Goal: Task Accomplishment & Management: Manage account settings

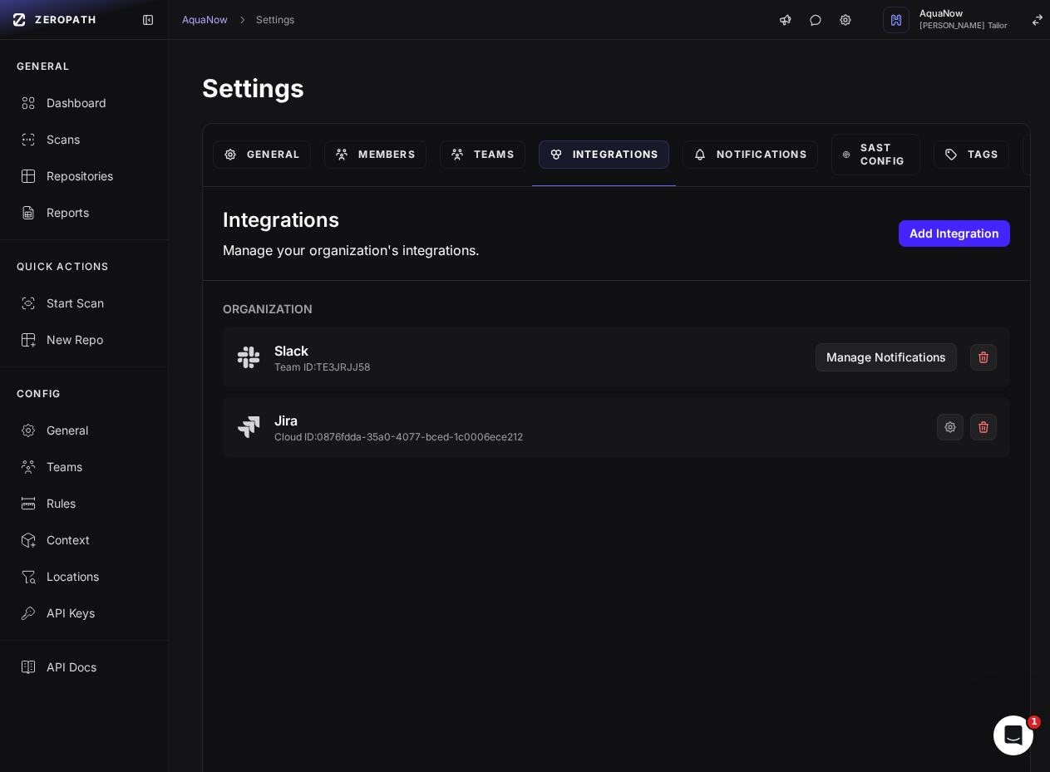
click at [361, 549] on div "Integrations Manage your organization's integrations. Add Integration Organizat…" at bounding box center [616, 486] width 827 height 598
click at [937, 435] on button "button" at bounding box center [950, 427] width 27 height 27
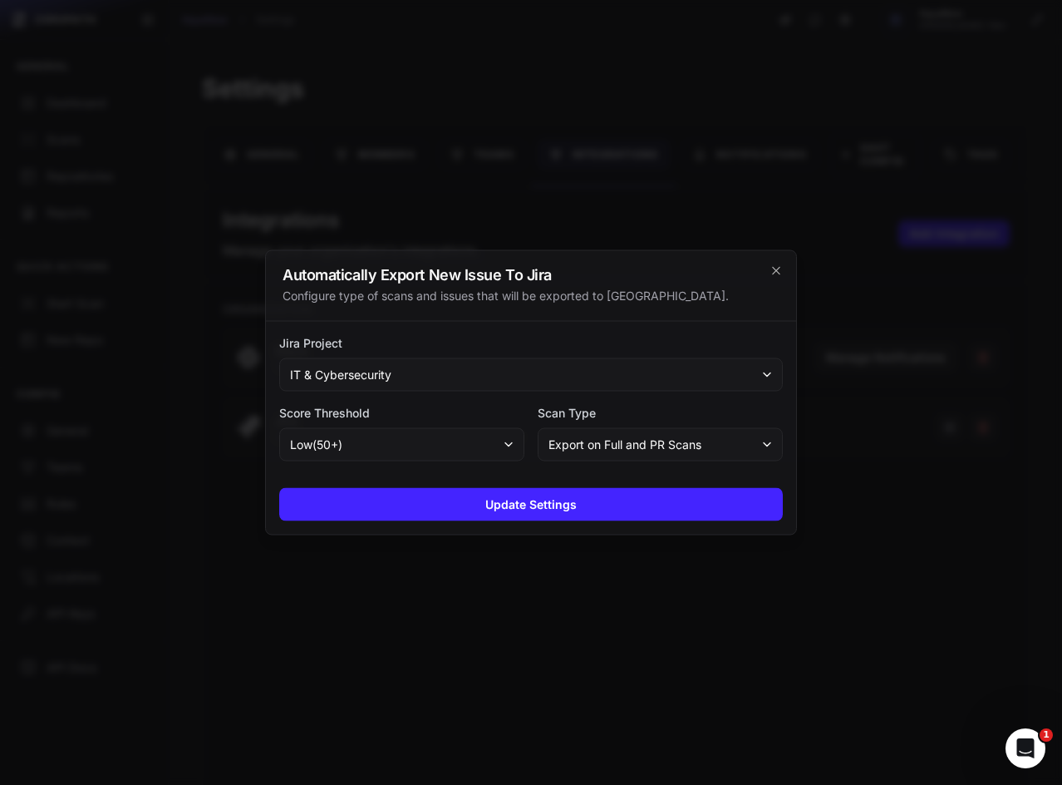
click at [482, 115] on div at bounding box center [531, 392] width 1062 height 785
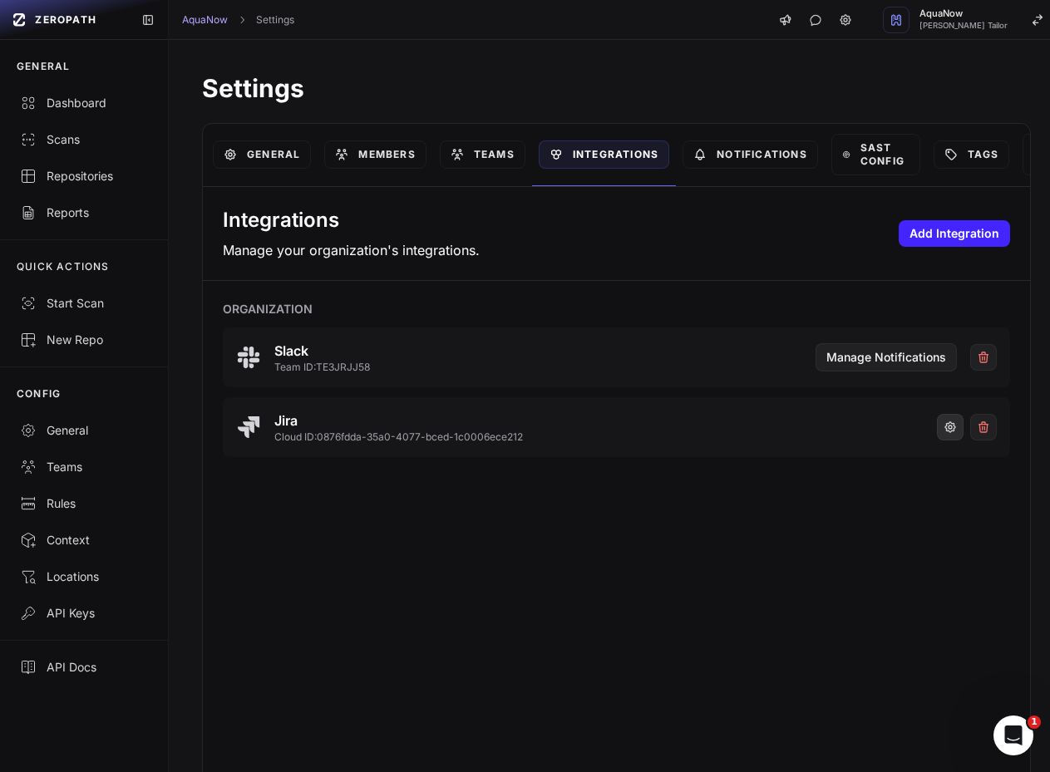
click at [937, 425] on button "button" at bounding box center [950, 427] width 27 height 27
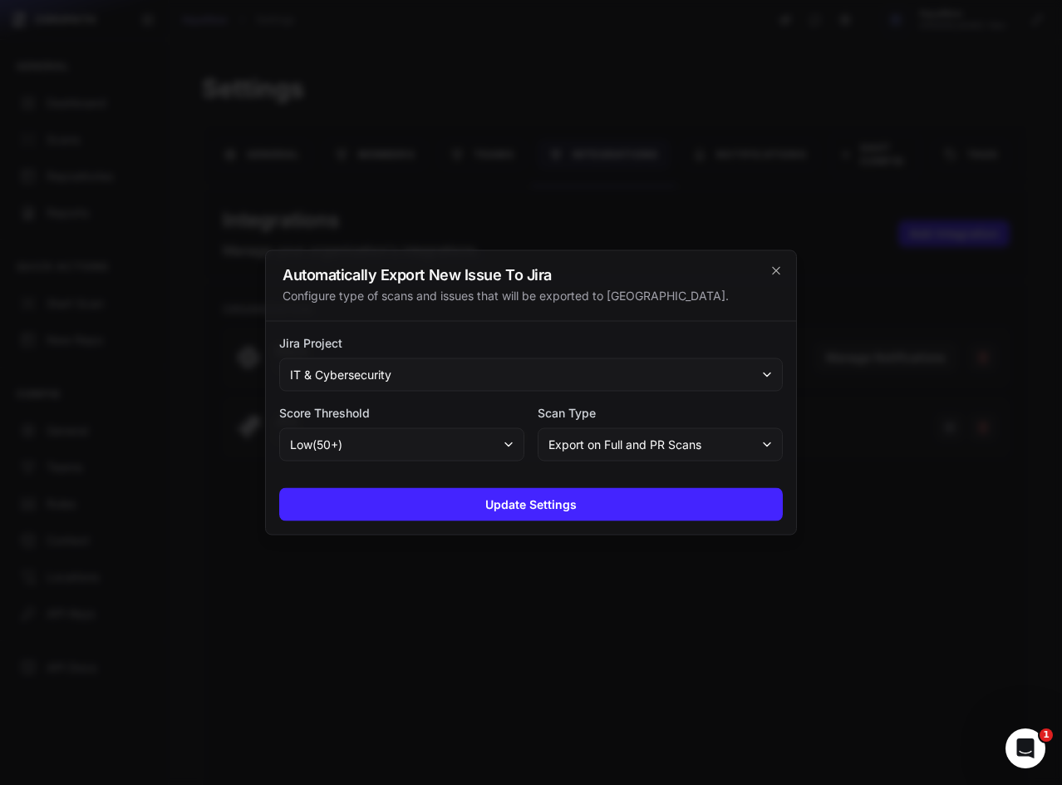
click at [444, 368] on button "IT & Cybersecurity" at bounding box center [531, 374] width 504 height 33
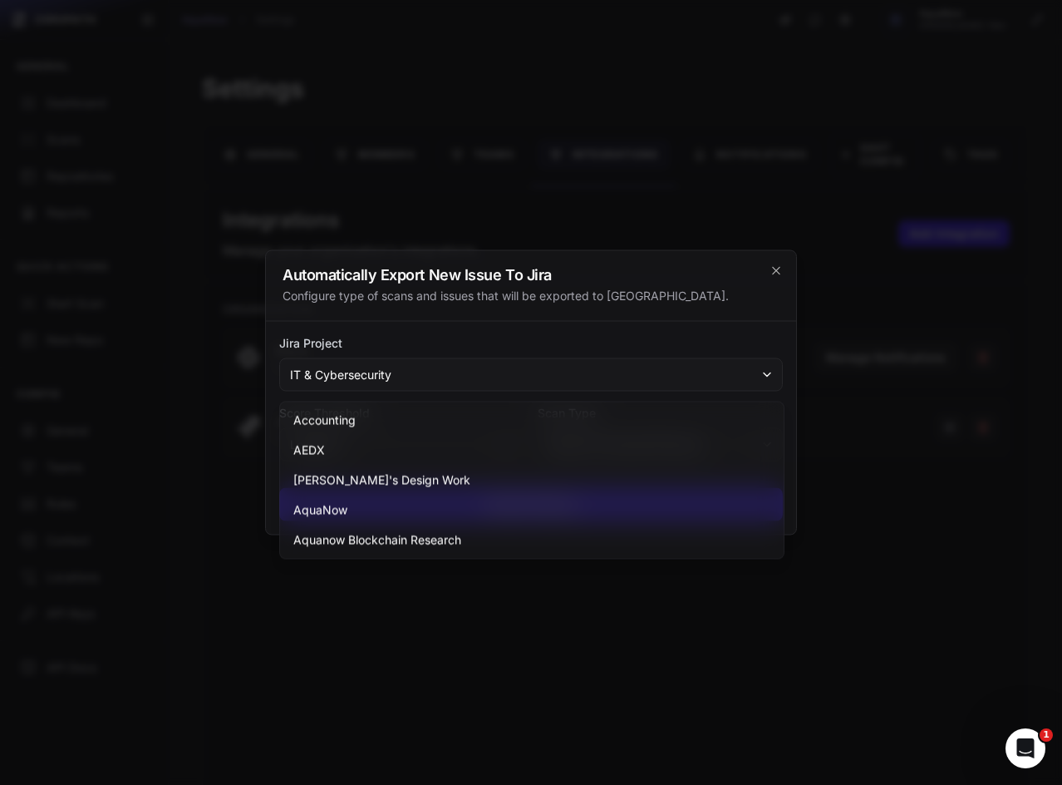
click at [396, 160] on div at bounding box center [531, 392] width 1062 height 785
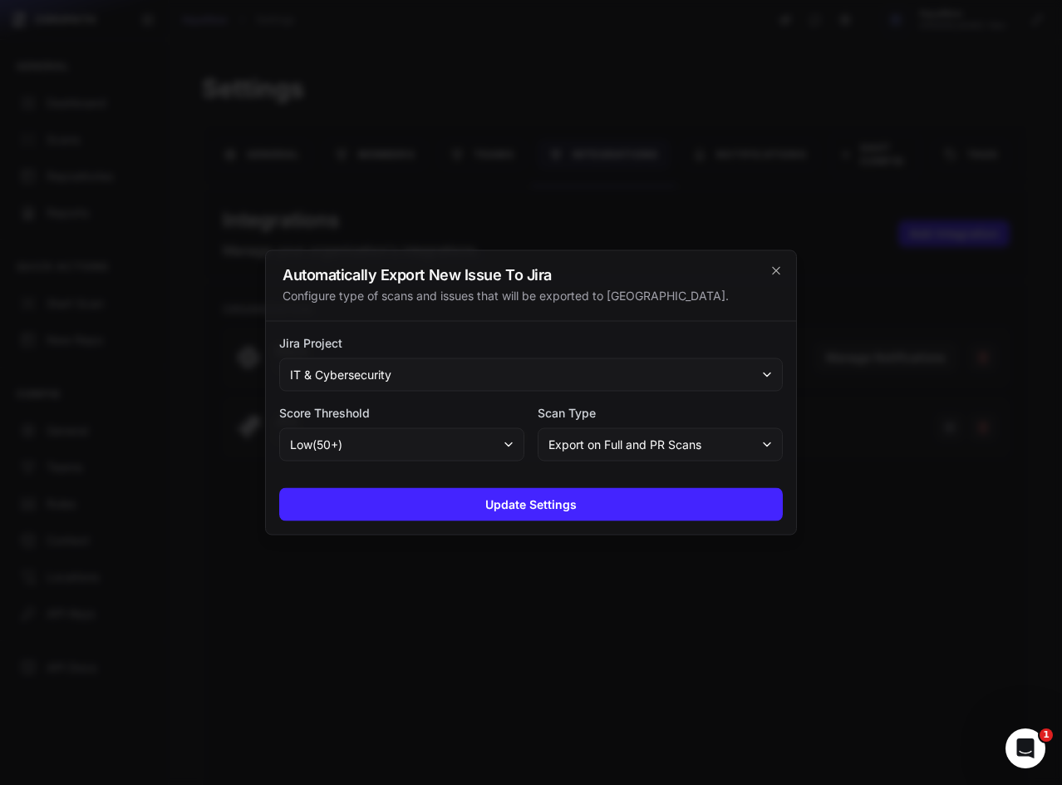
click at [348, 96] on div at bounding box center [531, 392] width 1062 height 785
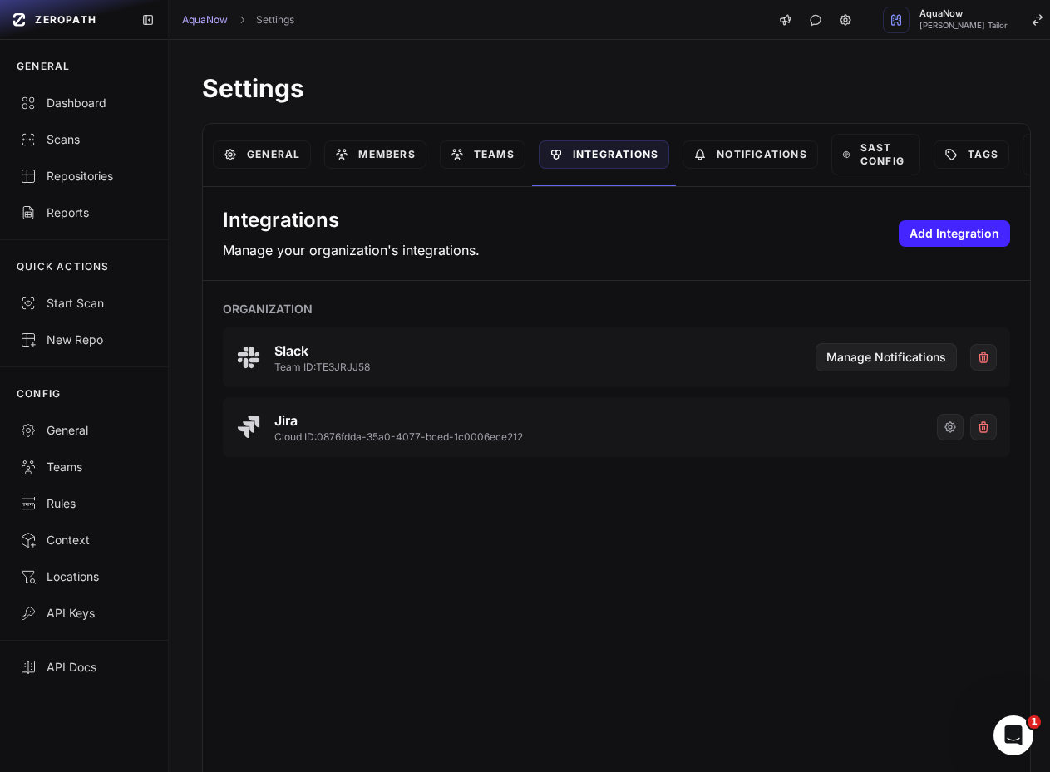
click at [453, 594] on div "Integrations Manage your organization's integrations. Add Integration Organizat…" at bounding box center [616, 486] width 827 height 598
click at [943, 430] on icon "button" at bounding box center [949, 427] width 13 height 13
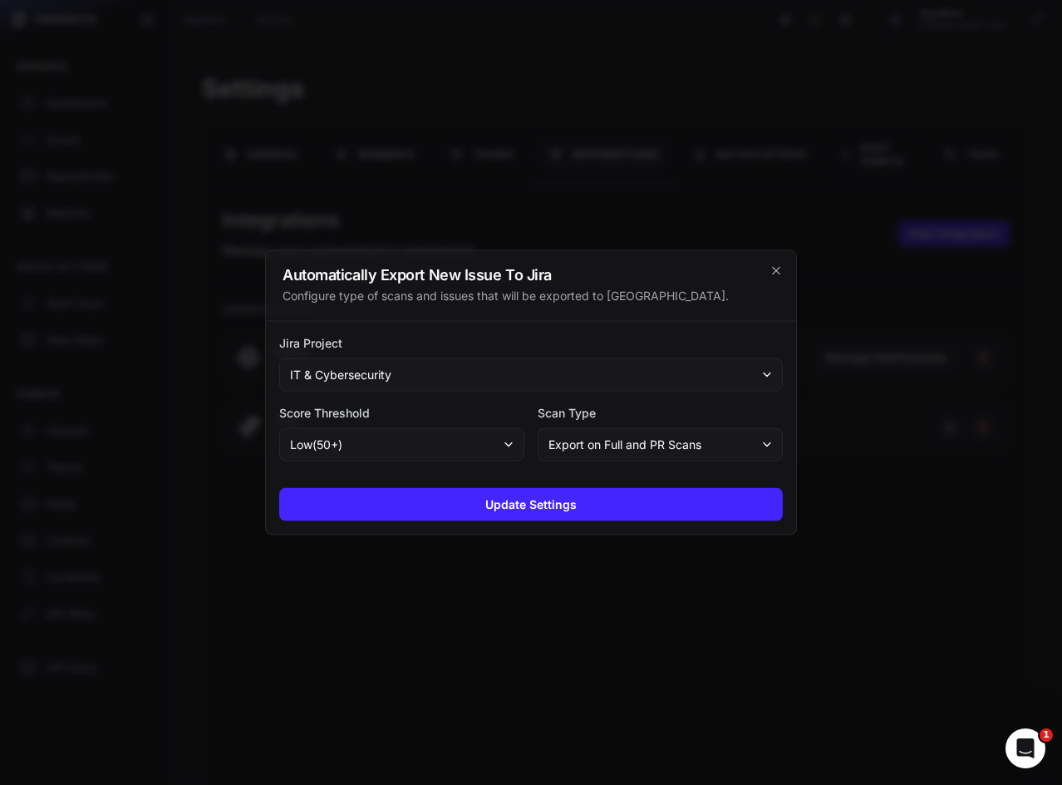
click at [526, 371] on button "IT & Cybersecurity" at bounding box center [531, 374] width 504 height 33
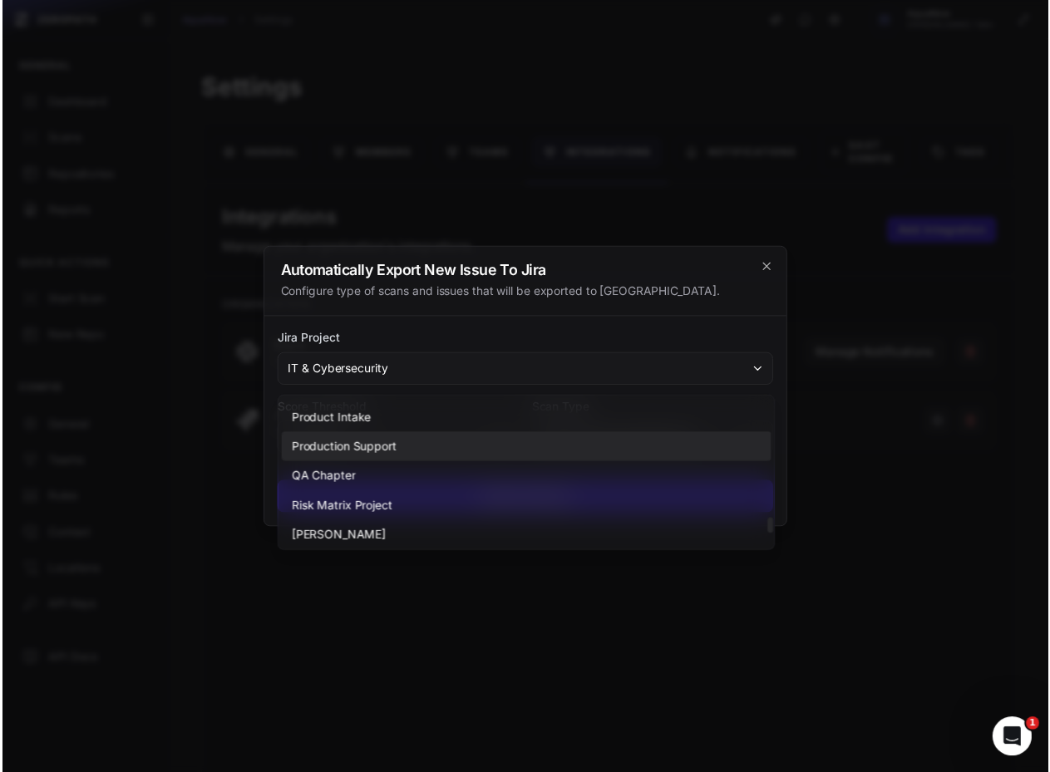
scroll to position [1316, 0]
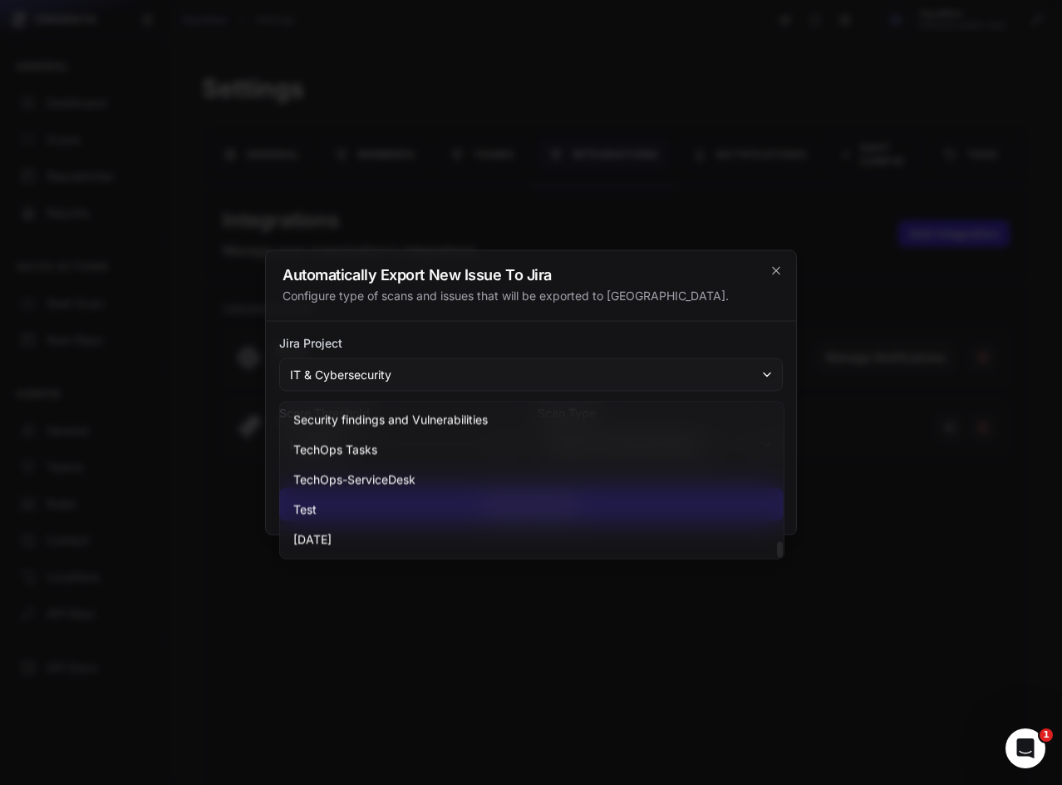
click at [352, 709] on div at bounding box center [531, 392] width 1062 height 785
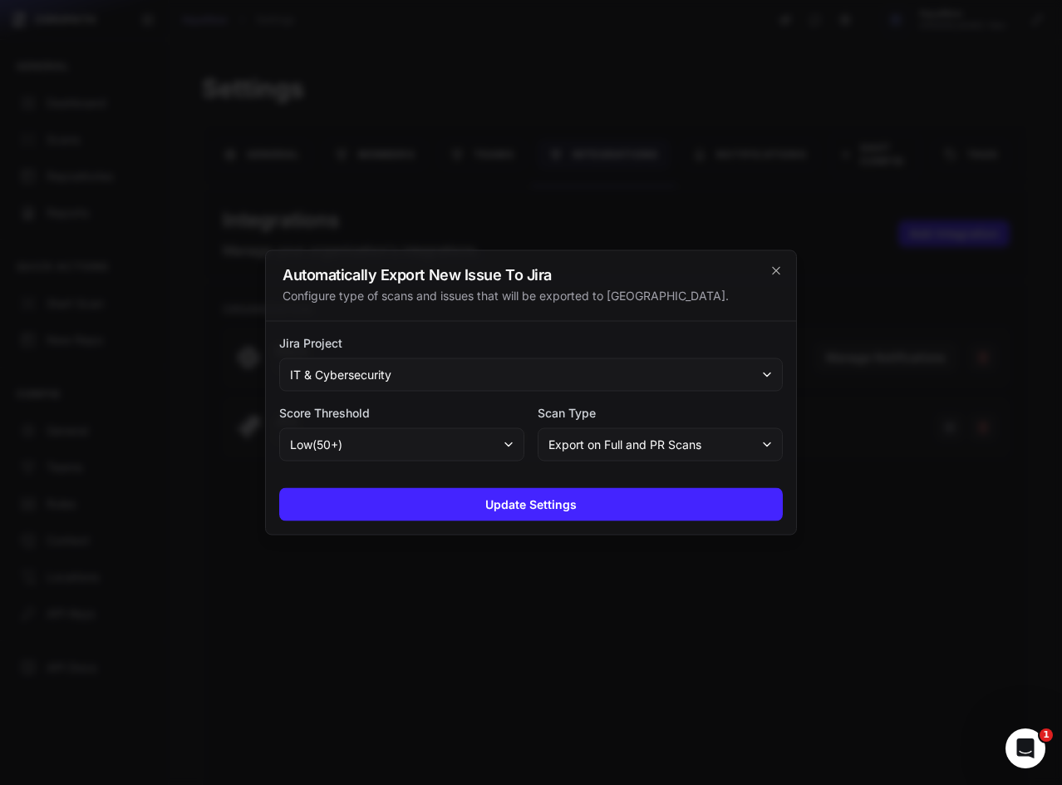
click at [352, 709] on div at bounding box center [531, 392] width 1062 height 785
